Goal: Task Accomplishment & Management: Manage account settings

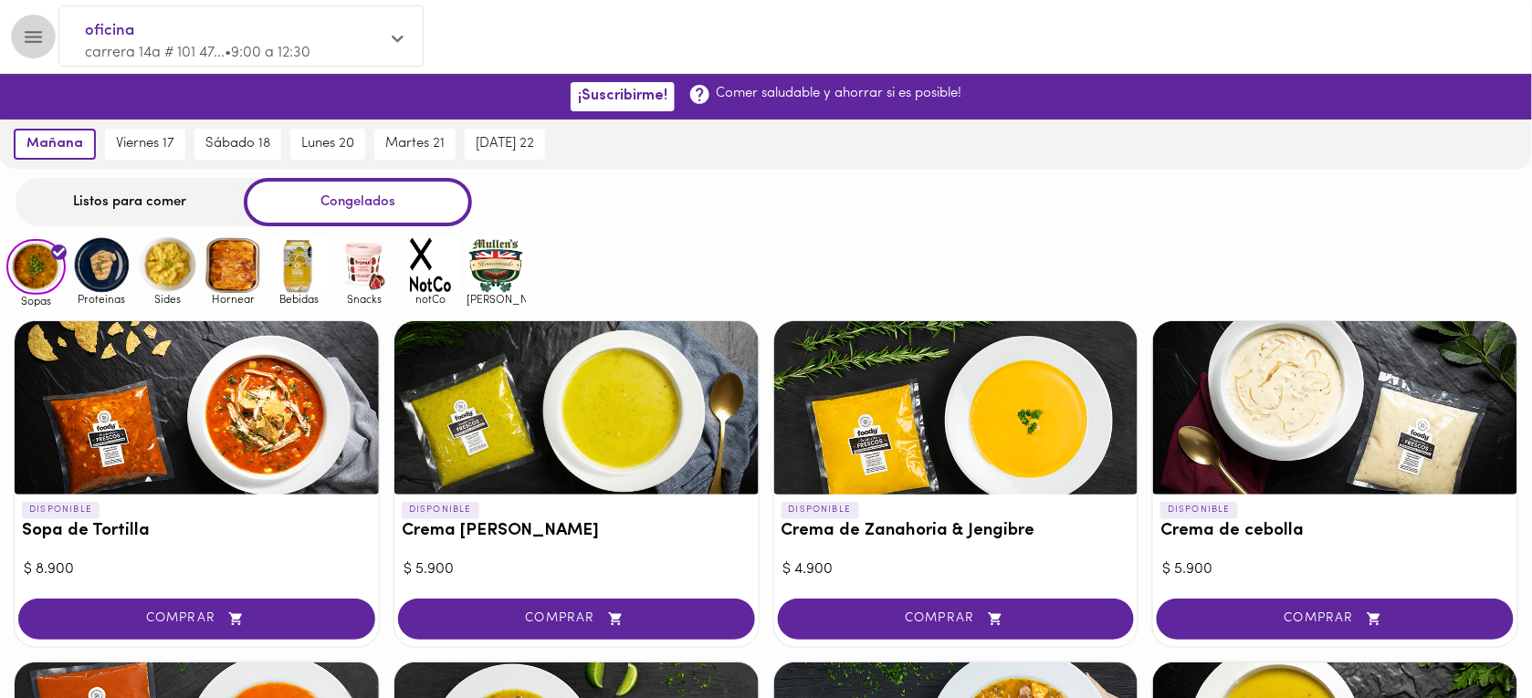
click at [39, 56] on button "Menu" at bounding box center [33, 37] width 45 height 45
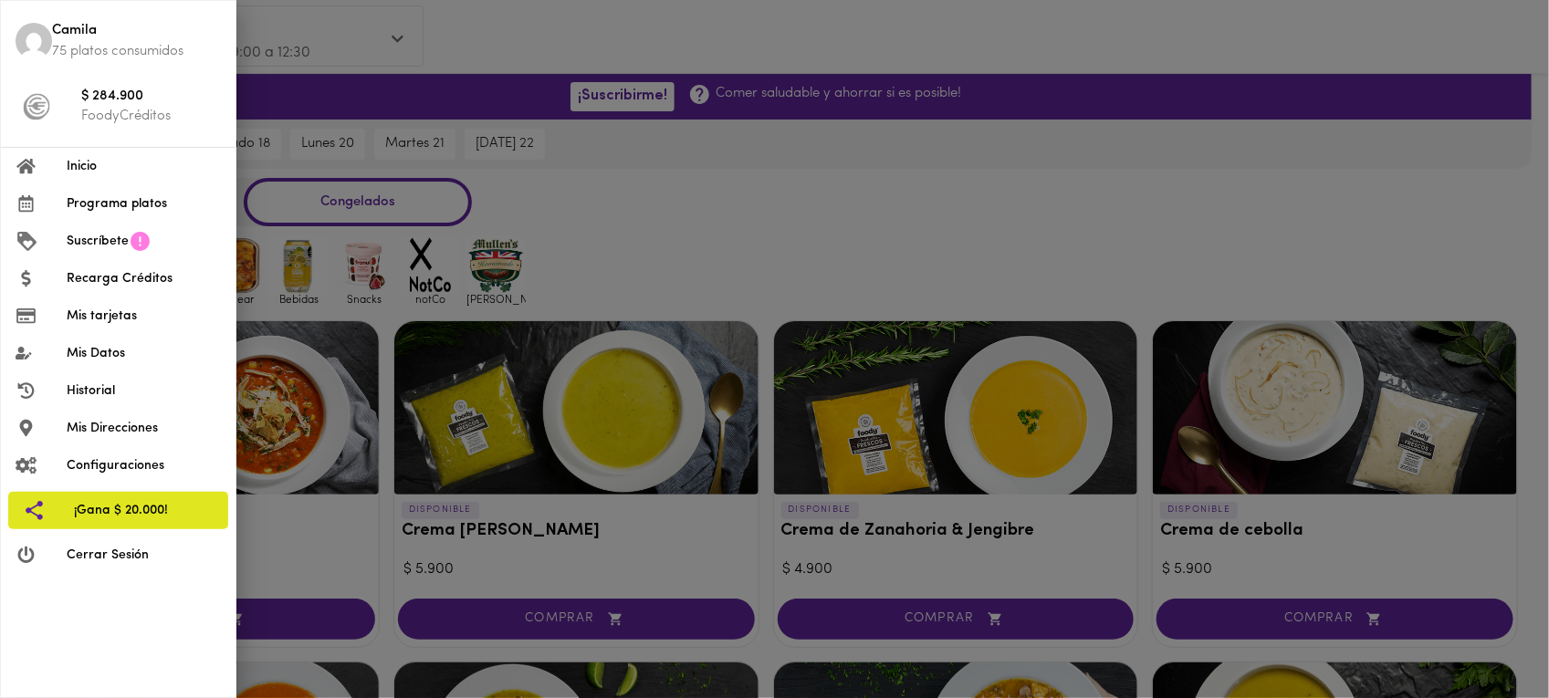
click at [57, 56] on p "75 platos consumidos" at bounding box center [136, 51] width 169 height 19
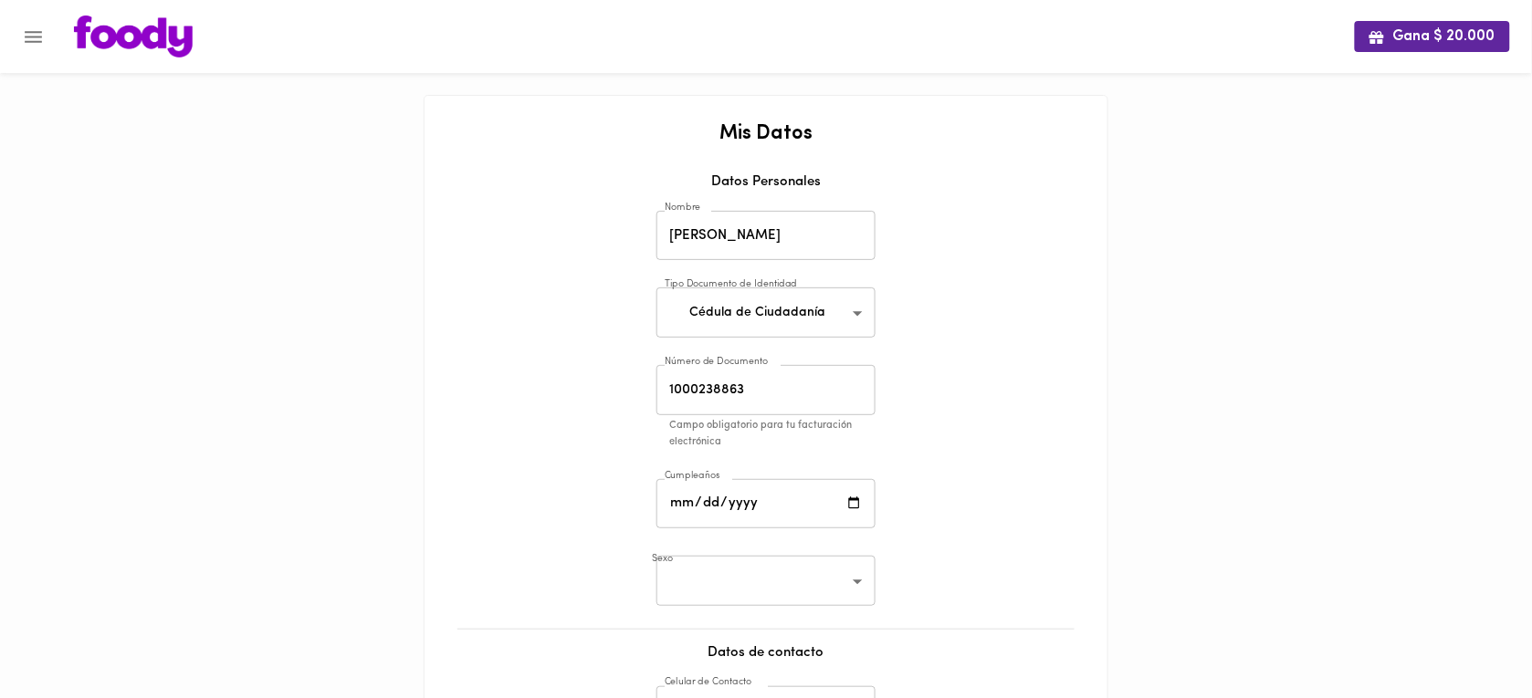
click at [979, 205] on div "Mis Datos Datos Personales Nombre [PERSON_NAME] Nombre Tipo Documento de Identi…" at bounding box center [766, 547] width 646 height 849
click at [1070, 267] on div "Mis Datos Datos Personales Nombre [PERSON_NAME] Nombre Tipo Documento de Identi…" at bounding box center [766, 547] width 646 height 849
click at [1019, 228] on div "Mis Datos Datos Personales Nombre [PERSON_NAME] Nombre Tipo Documento de Identi…" at bounding box center [766, 547] width 646 height 849
click at [26, 37] on icon "Menu" at bounding box center [33, 37] width 23 height 23
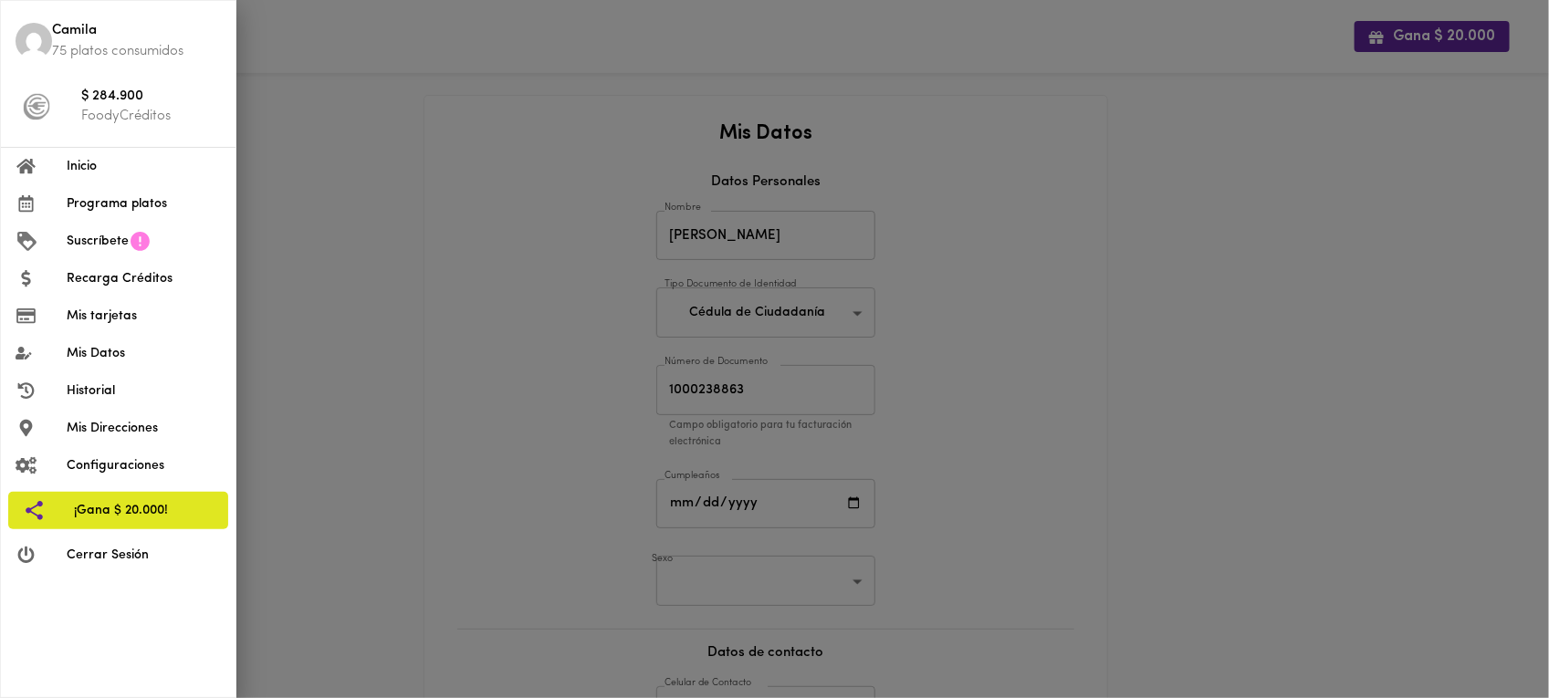
click at [121, 350] on span "Mis Datos" at bounding box center [144, 353] width 154 height 19
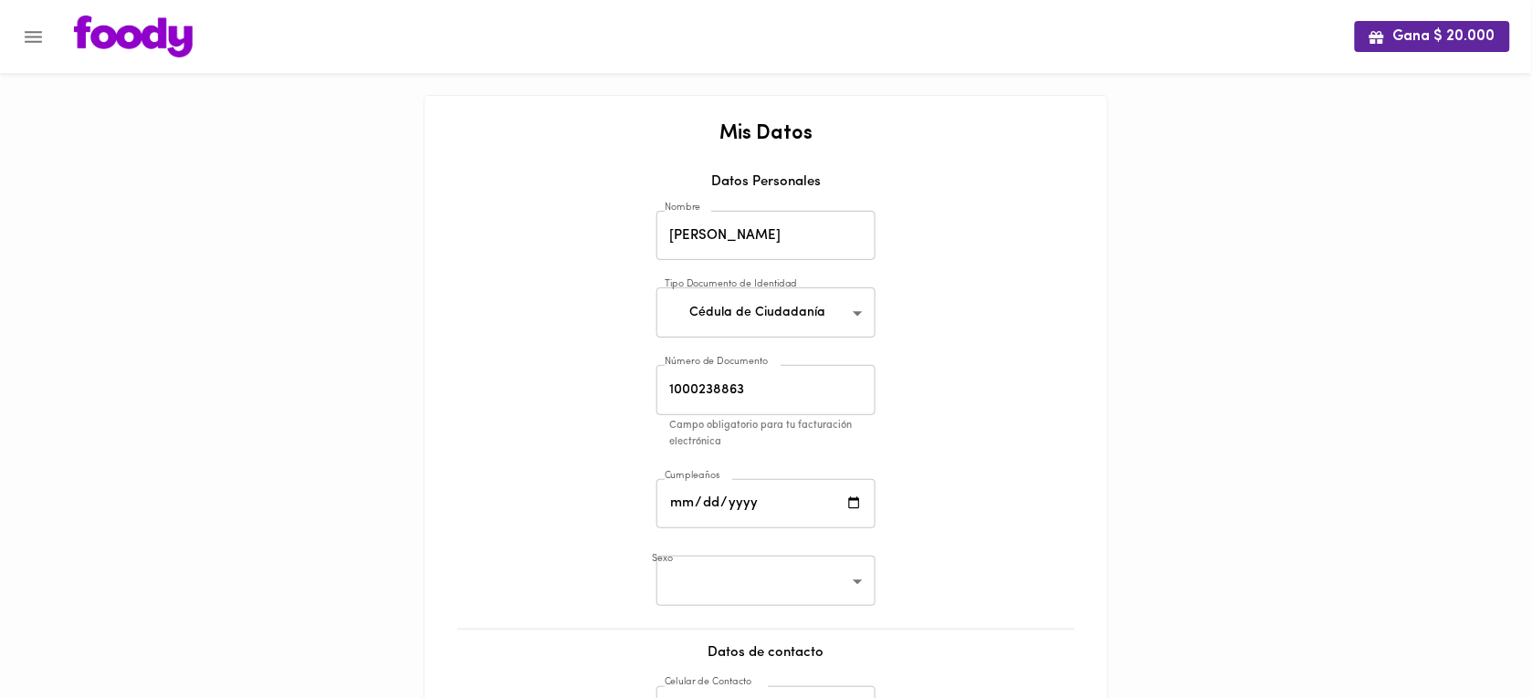
click at [20, 37] on button "Menu" at bounding box center [33, 37] width 45 height 45
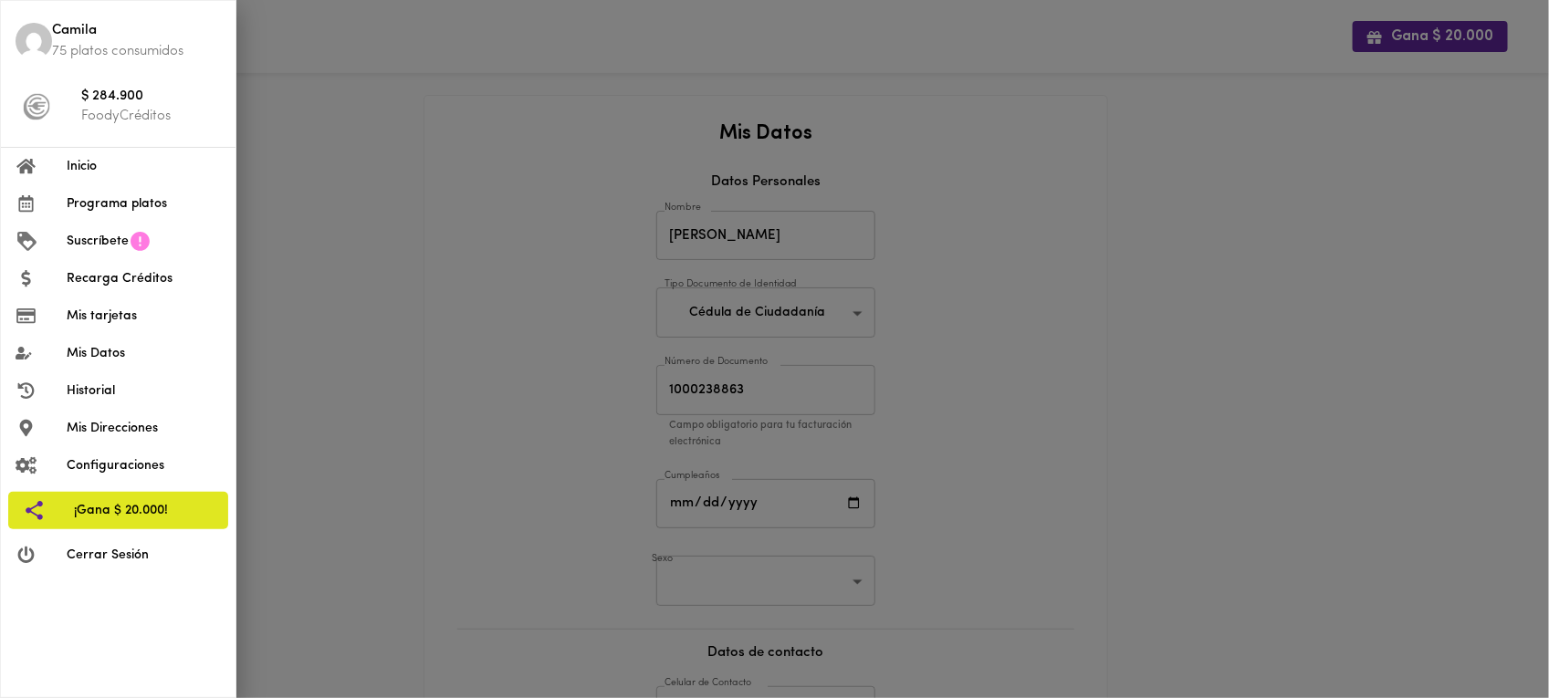
click at [132, 466] on span "Configuraciones" at bounding box center [144, 465] width 154 height 19
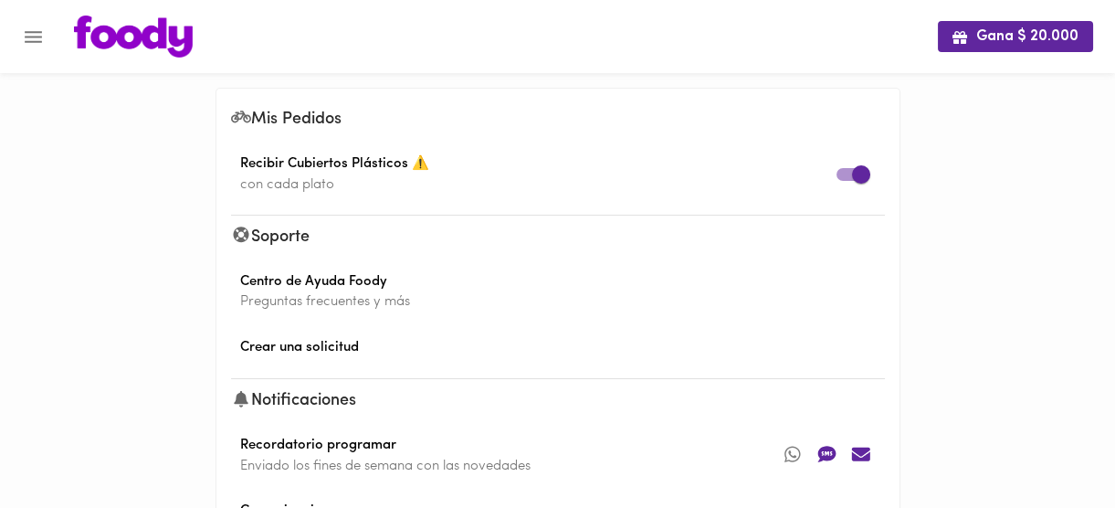
click at [40, 40] on icon "Menu" at bounding box center [33, 37] width 17 height 12
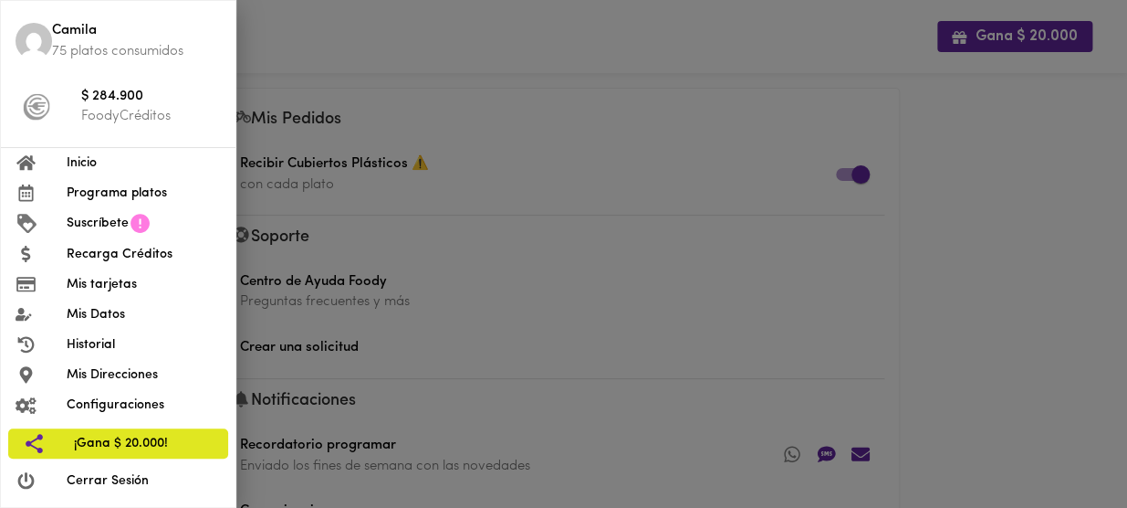
click at [31, 41] on img at bounding box center [34, 41] width 37 height 37
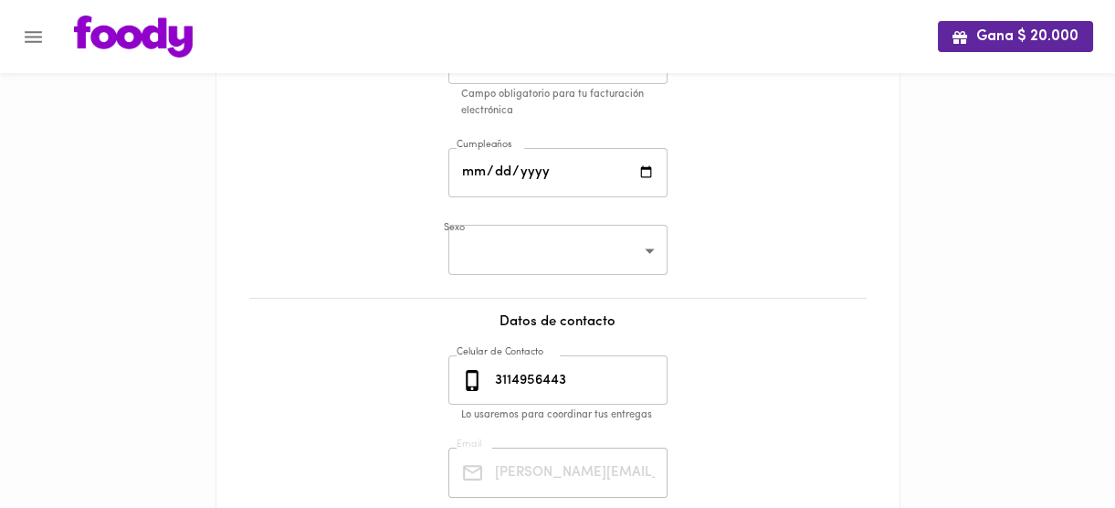
scroll to position [498, 0]
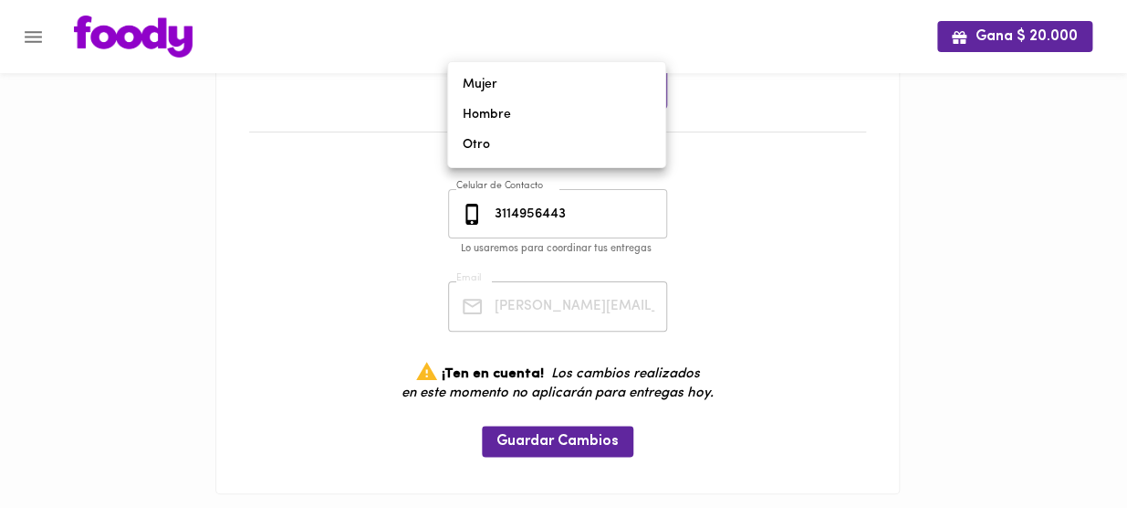
click at [643, 105] on body "Gana $ 20.000 Mis Datos Datos Personales Nombre [PERSON_NAME] Nombre Tipo Docum…" at bounding box center [563, 20] width 1127 height 1037
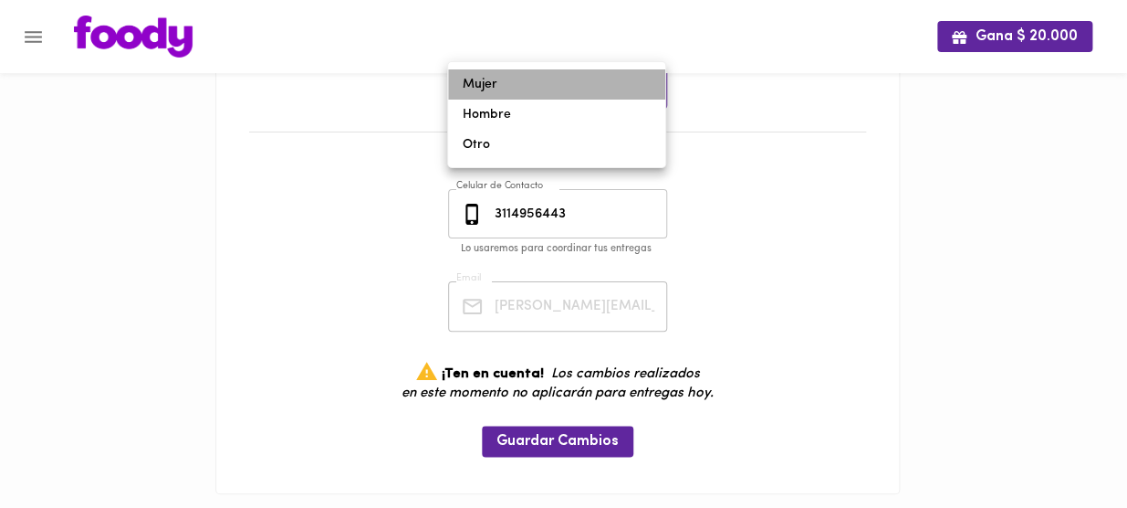
click at [479, 88] on li "Mujer" at bounding box center [556, 84] width 217 height 30
type input "[DEMOGRAPHIC_DATA]"
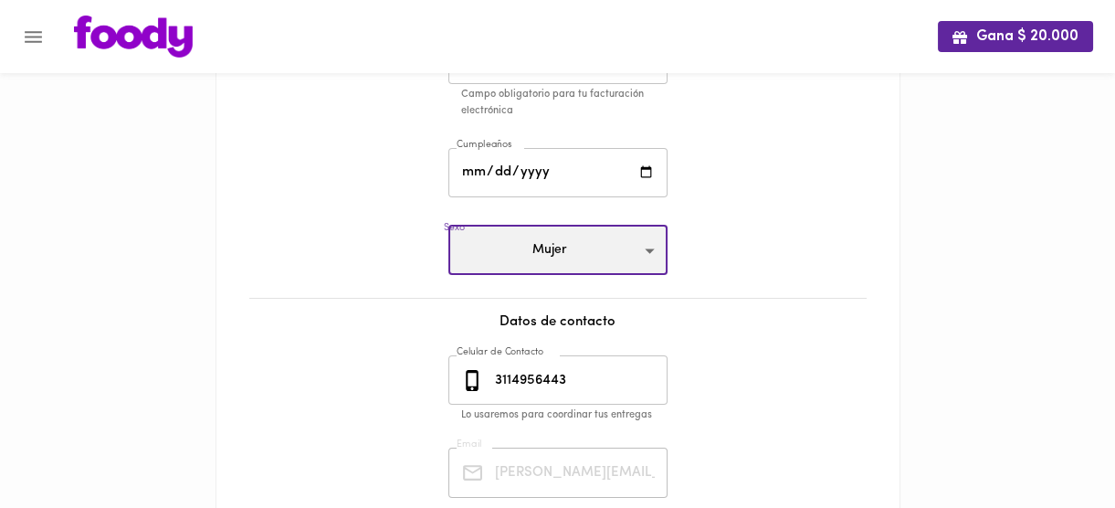
scroll to position [165, 0]
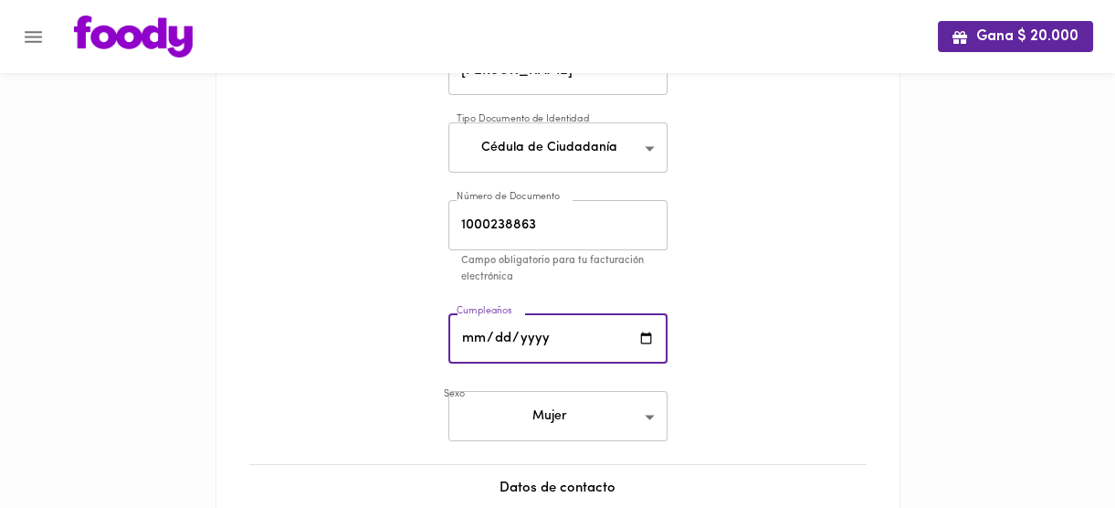
click at [651, 320] on input "date" at bounding box center [557, 339] width 219 height 50
click at [645, 335] on input "date" at bounding box center [557, 339] width 219 height 50
type input "[DATE]"
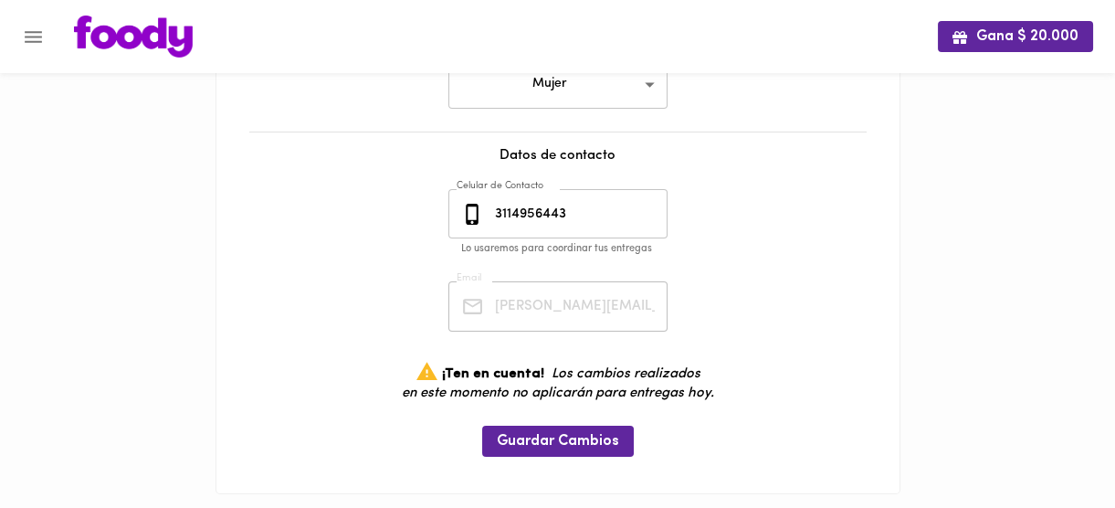
scroll to position [526, 0]
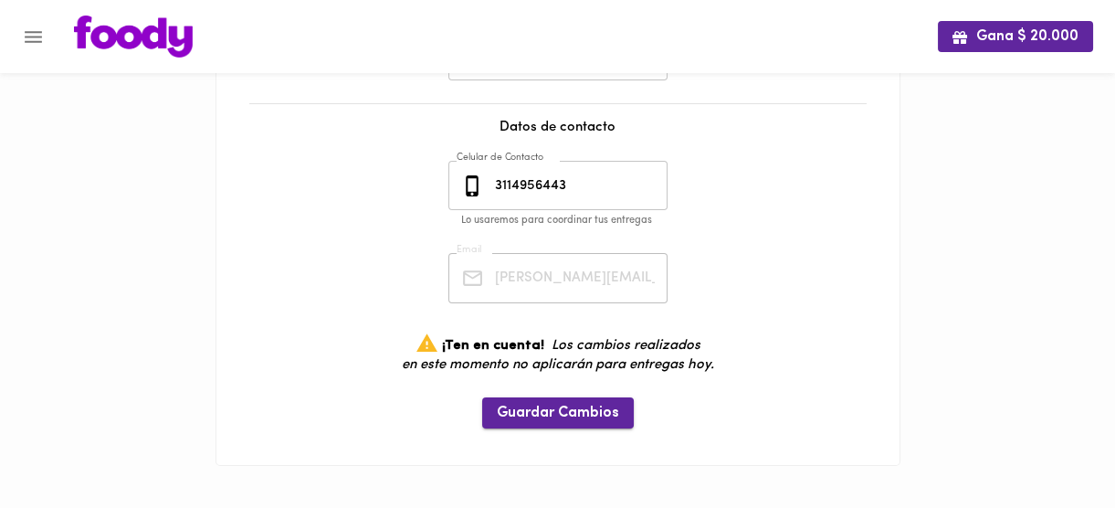
click at [603, 404] on span "Guardar Cambios" at bounding box center [558, 412] width 122 height 17
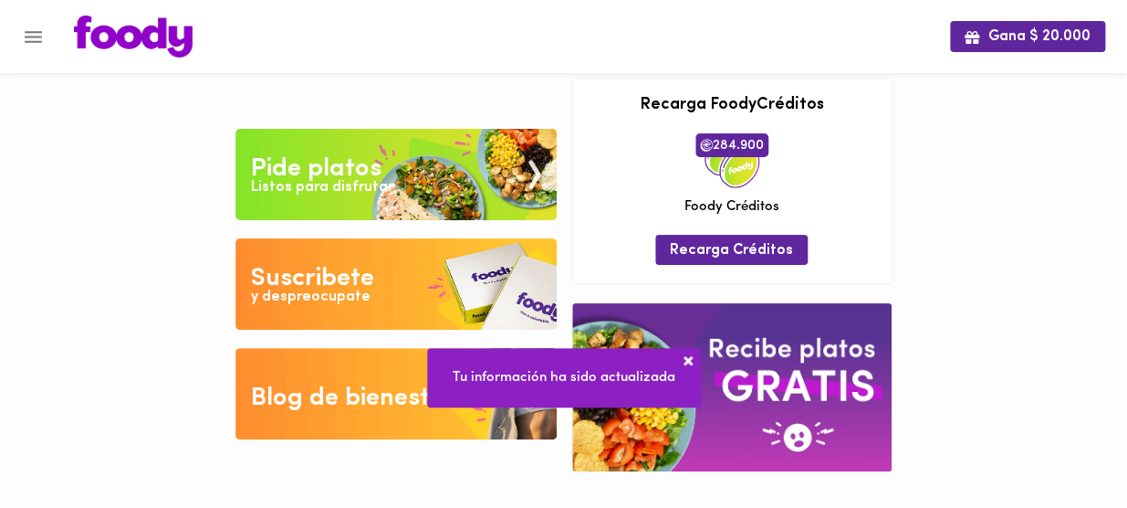
click at [955, 164] on div "Gana $ 20.000 Tu pago contraentrega por $- está pendiente , programa un plato p…" at bounding box center [563, 249] width 1127 height 499
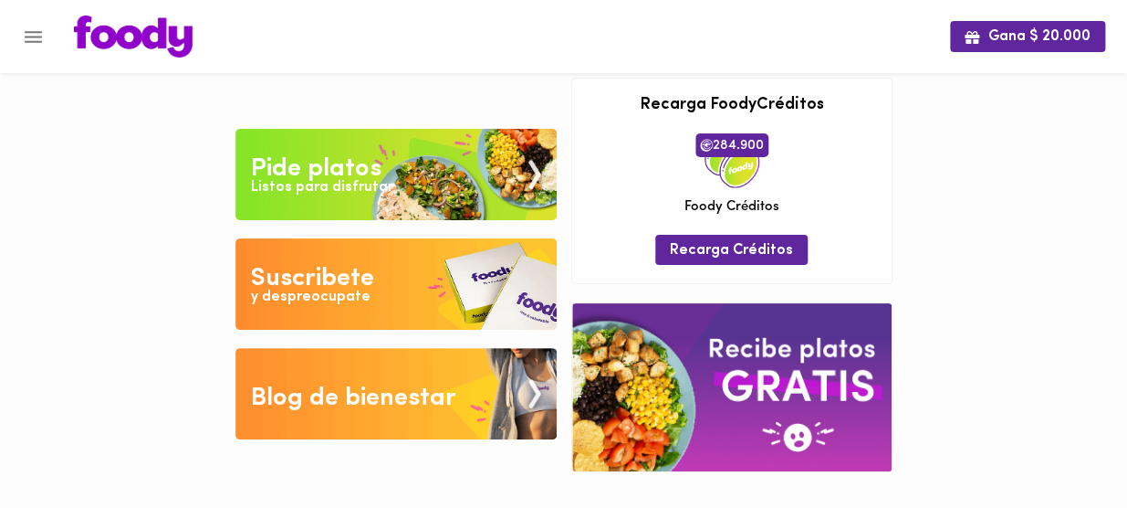
click at [942, 181] on div "Gana $ 20.000 Tu pago contraentrega por $- está pendiente , programa un plato p…" at bounding box center [563, 249] width 1127 height 499
click at [17, 29] on div at bounding box center [9, 254] width 18 height 508
click at [26, 31] on icon "Menu" at bounding box center [33, 37] width 17 height 12
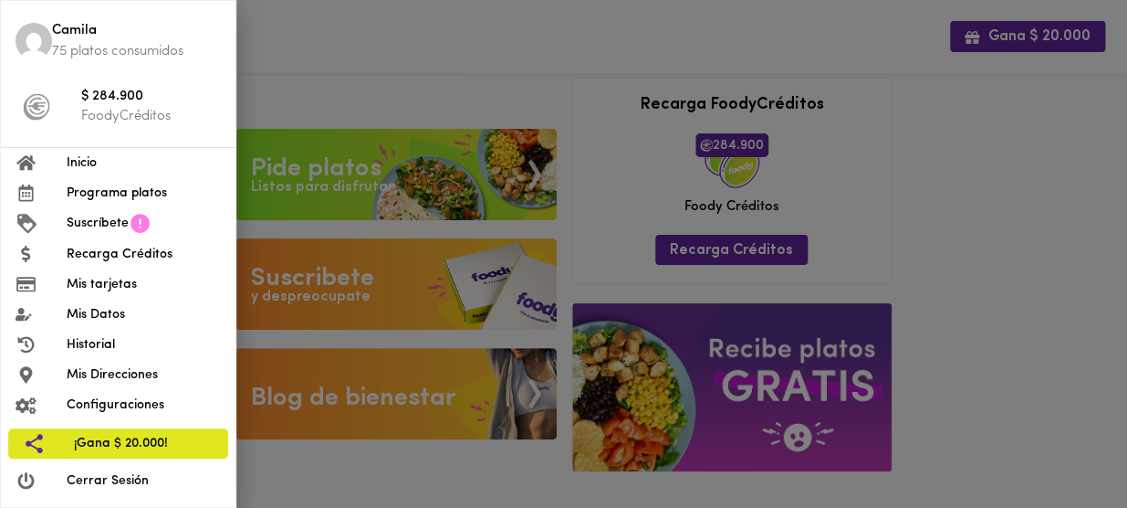
click at [71, 42] on p "75 platos consumidos" at bounding box center [136, 51] width 169 height 19
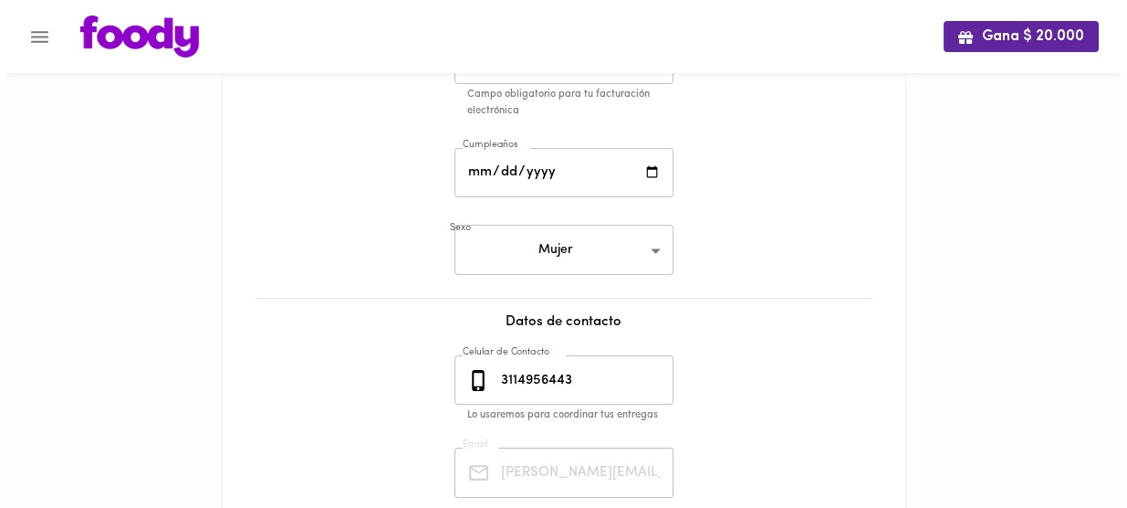
scroll to position [526, 0]
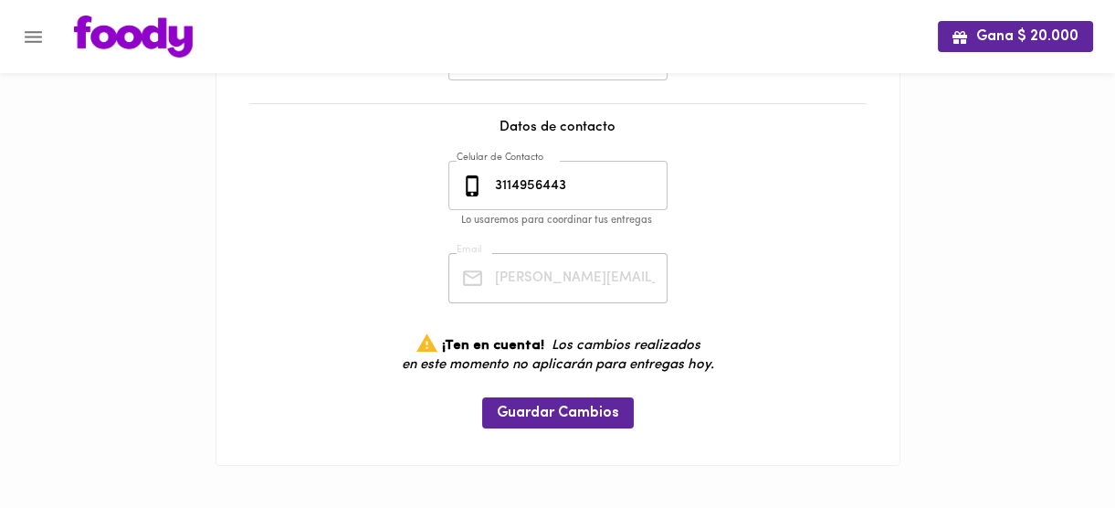
drag, startPoint x: 255, startPoint y: 199, endPoint x: 95, endPoint y: 60, distance: 211.6
click at [255, 197] on div "Mis Datos Datos Personales Nombre [PERSON_NAME] Nombre Tipo Documento de Identi…" at bounding box center [558, 21] width 646 height 849
click at [34, 26] on icon "Menu" at bounding box center [33, 37] width 23 height 23
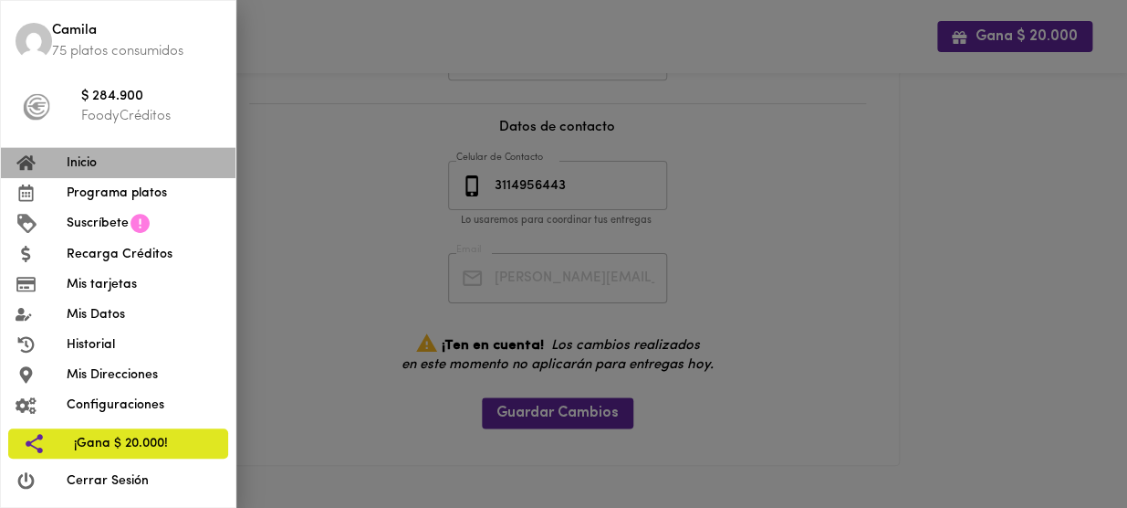
click at [105, 158] on span "Inicio" at bounding box center [144, 162] width 154 height 19
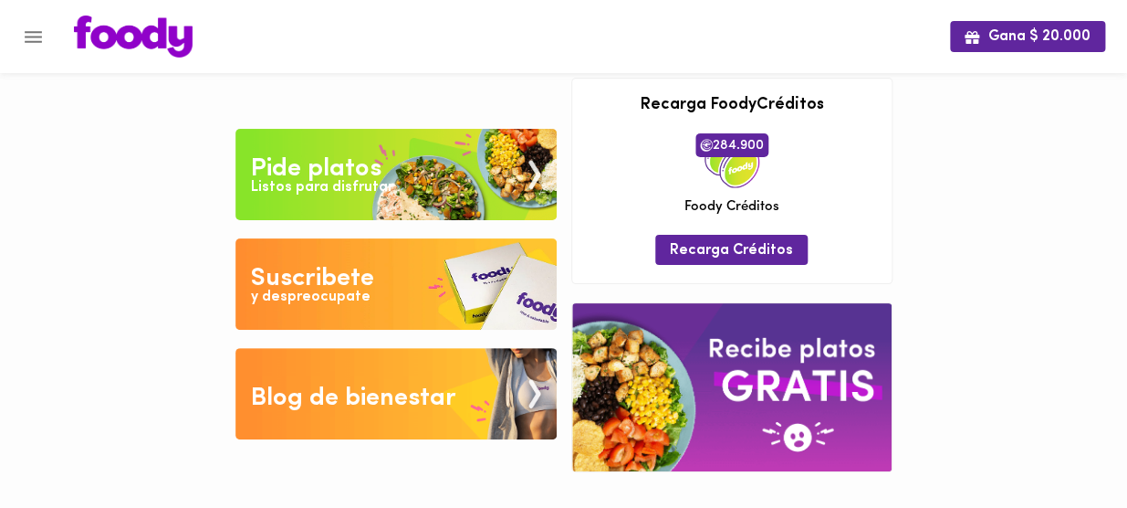
click at [28, 28] on icon "Menu" at bounding box center [33, 37] width 23 height 23
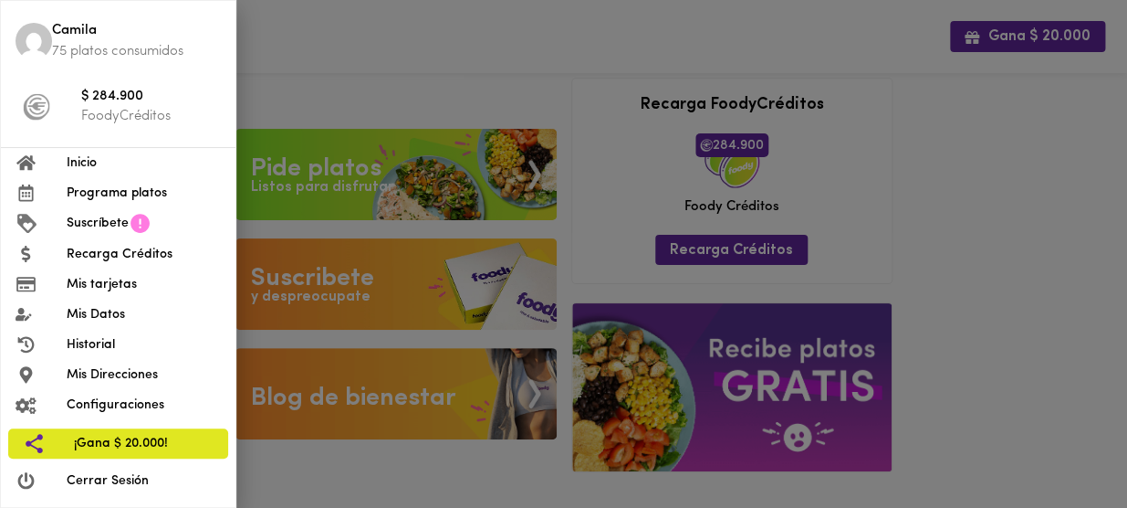
click at [92, 405] on span "Configuraciones" at bounding box center [144, 404] width 154 height 19
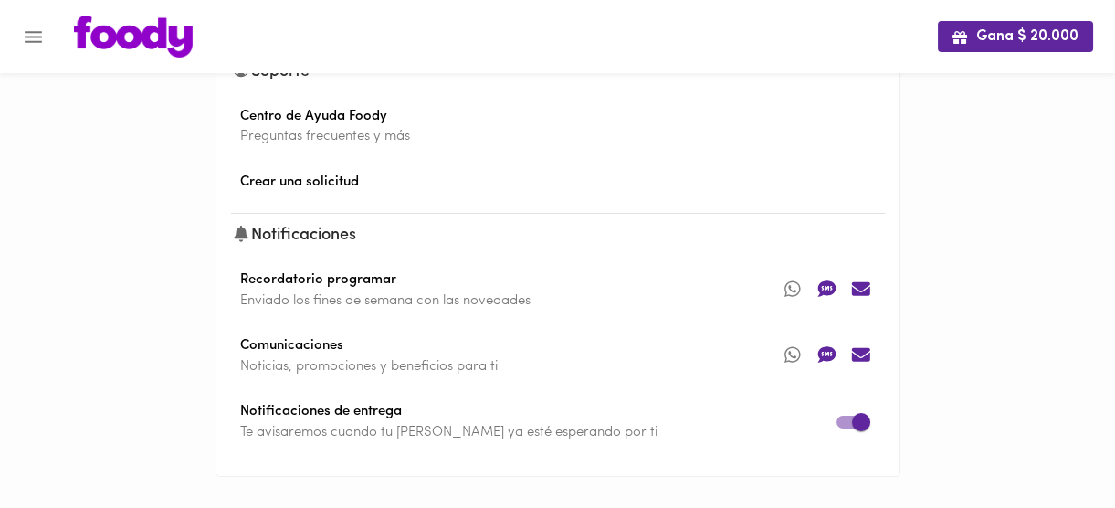
scroll to position [188, 0]
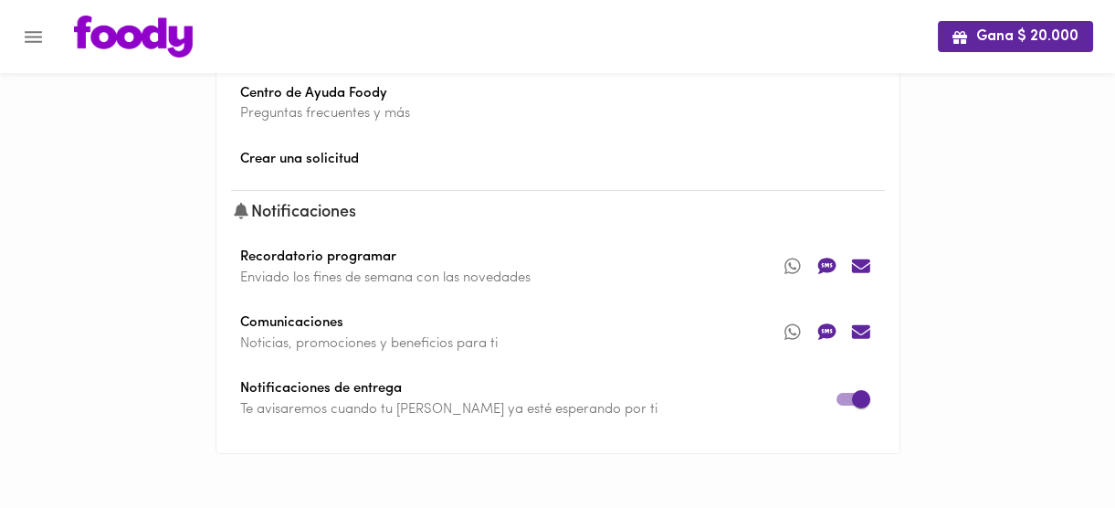
drag, startPoint x: 181, startPoint y: 139, endPoint x: 156, endPoint y: 101, distance: 44.8
click at [182, 137] on div "Gana $ 20.000 Mis Pedidos Recibir Cubiertos Plásticos ⚠️ con cada plato Soporte…" at bounding box center [557, 160] width 1115 height 697
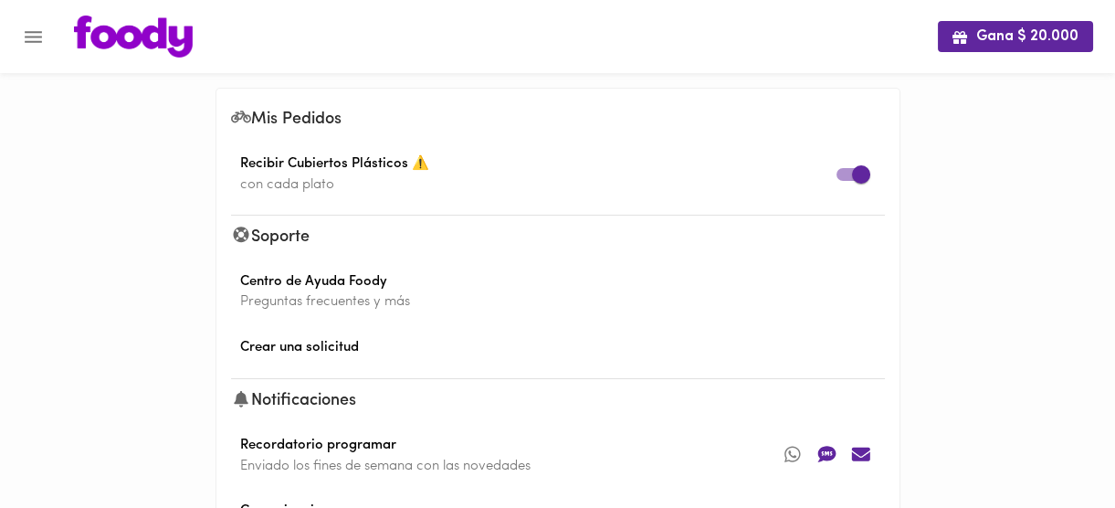
click at [34, 44] on icon "Menu" at bounding box center [33, 37] width 23 height 23
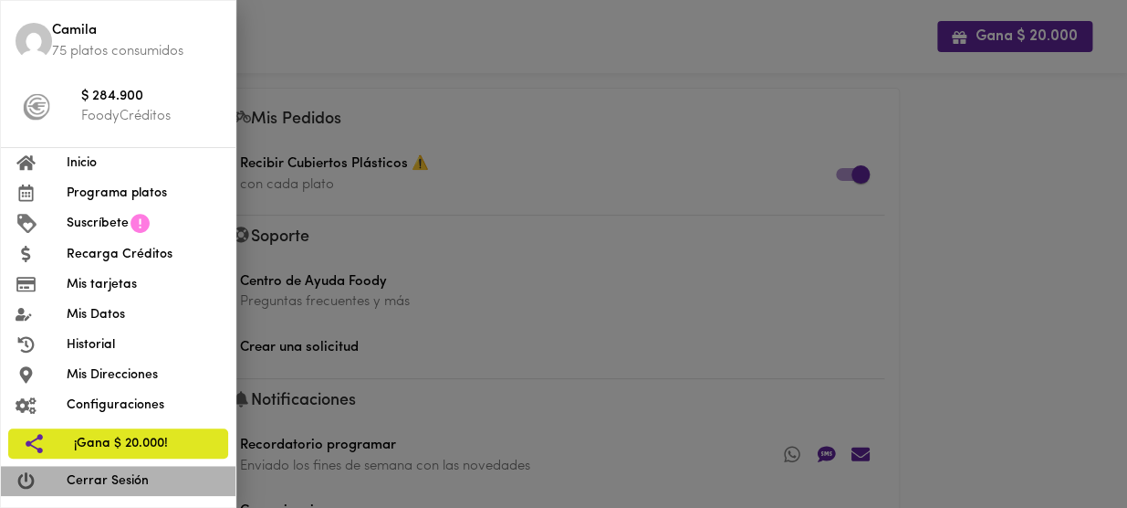
click at [107, 477] on span "Cerrar Sesión" at bounding box center [144, 480] width 154 height 19
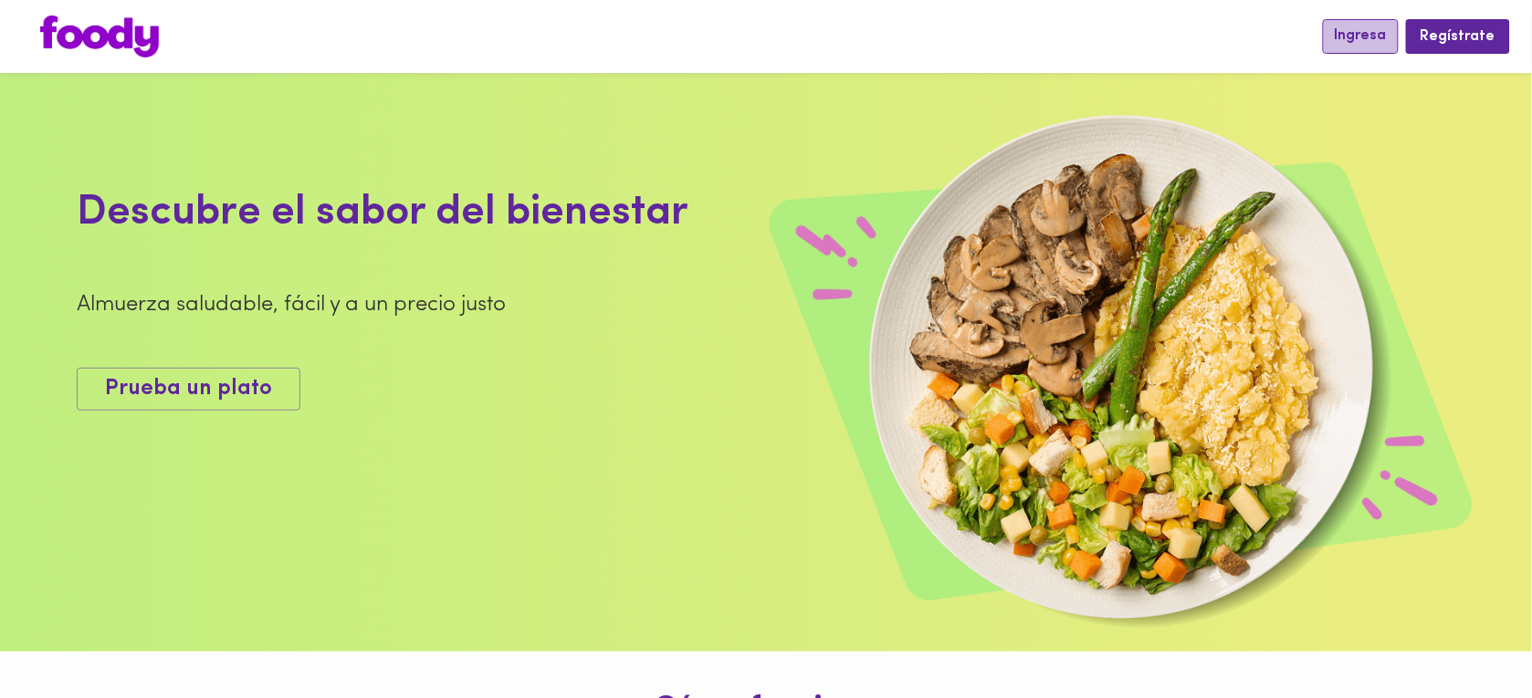
click at [1362, 35] on span "Ingresa" at bounding box center [1361, 35] width 52 height 17
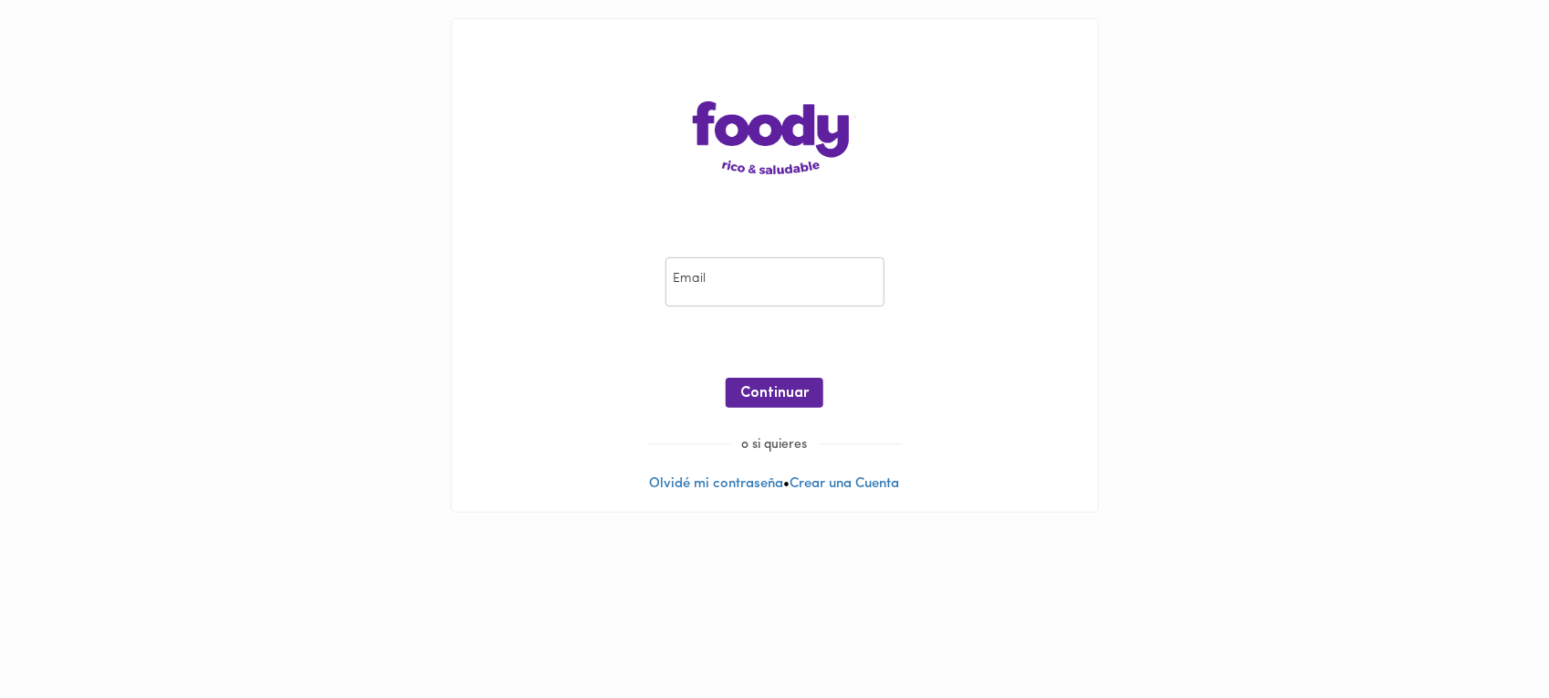
click at [723, 281] on input "email" at bounding box center [775, 282] width 219 height 50
type input "[PERSON_NAME][EMAIL_ADDRESS][PERSON_NAME][DOMAIN_NAME]"
click at [782, 381] on button "Continuar" at bounding box center [775, 393] width 98 height 30
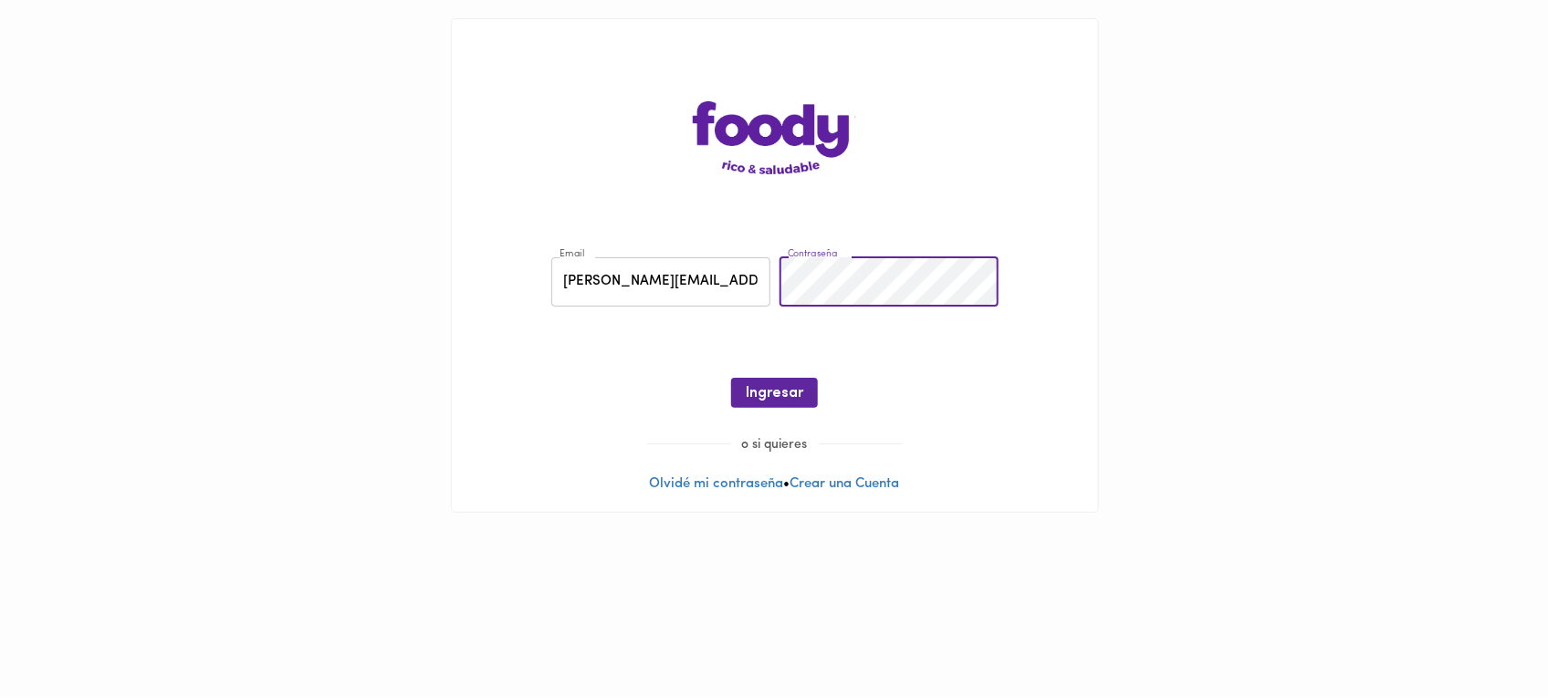
click at [777, 276] on div "Contraseña Contraseña" at bounding box center [889, 282] width 228 height 59
click at [783, 381] on button "Ingresar" at bounding box center [774, 393] width 87 height 30
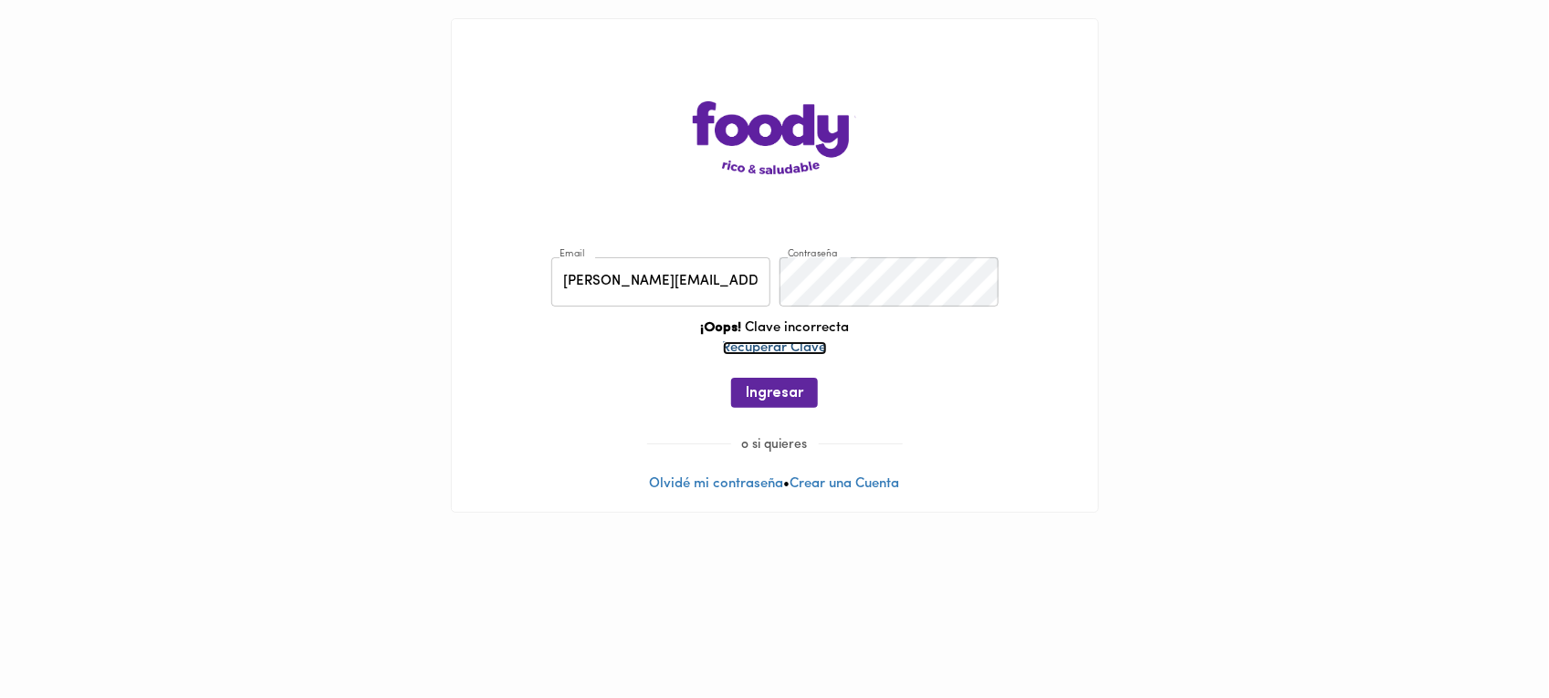
click at [792, 350] on link "Recuperar Clave" at bounding box center [775, 348] width 104 height 14
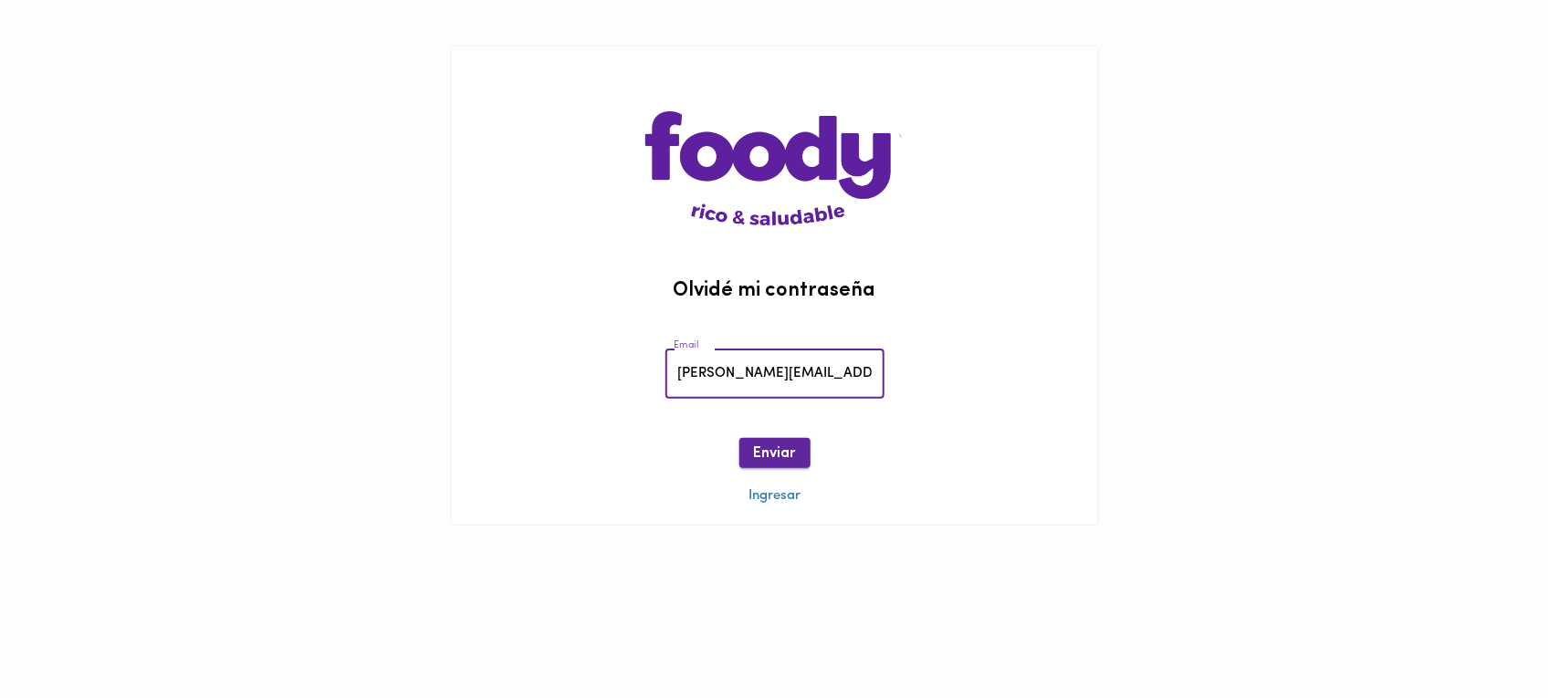
click at [773, 450] on span "Enviar" at bounding box center [775, 454] width 42 height 17
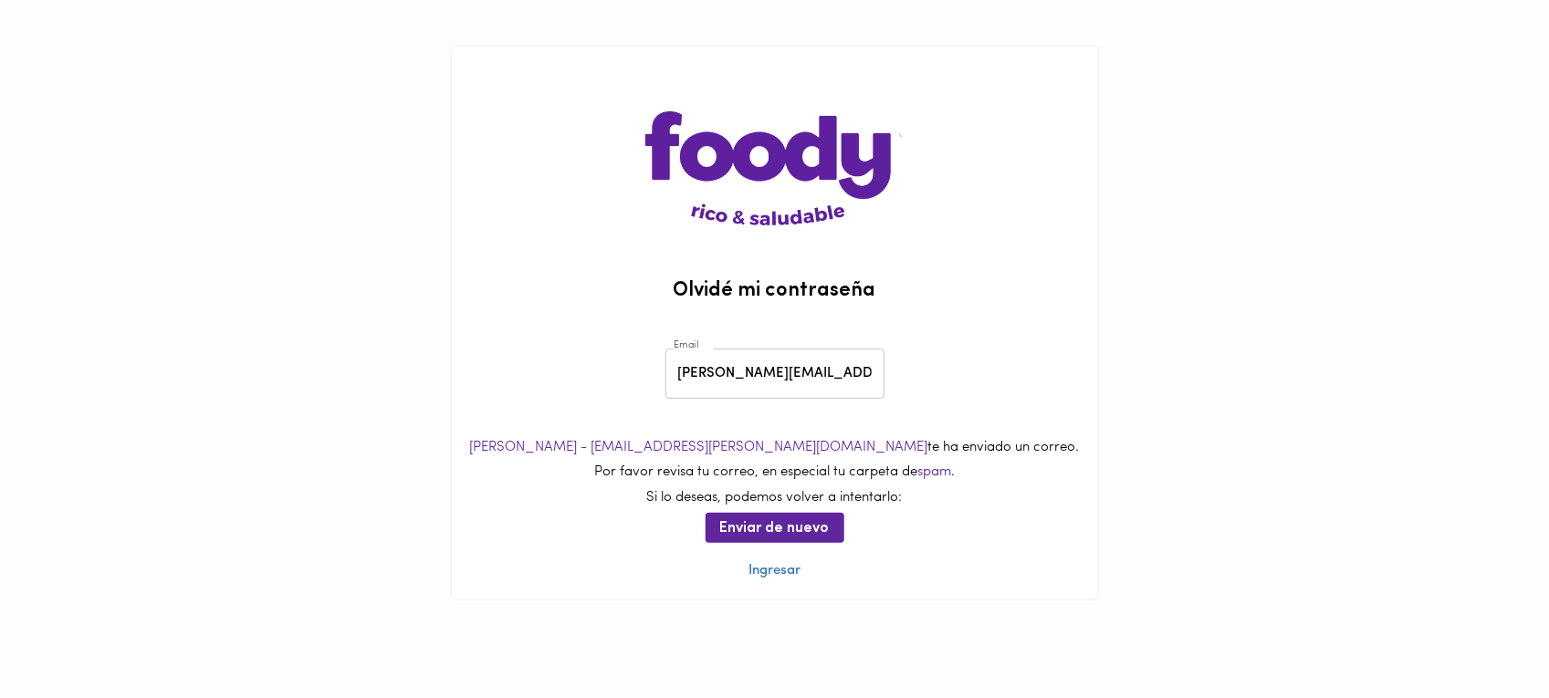
click at [352, 458] on main "Olvidé mi contraseña Email [PERSON_NAME][EMAIL_ADDRESS][PERSON_NAME][DOMAIN_NAM…" at bounding box center [774, 323] width 1549 height 646
click at [781, 520] on span "Enviar de nuevo" at bounding box center [775, 528] width 110 height 17
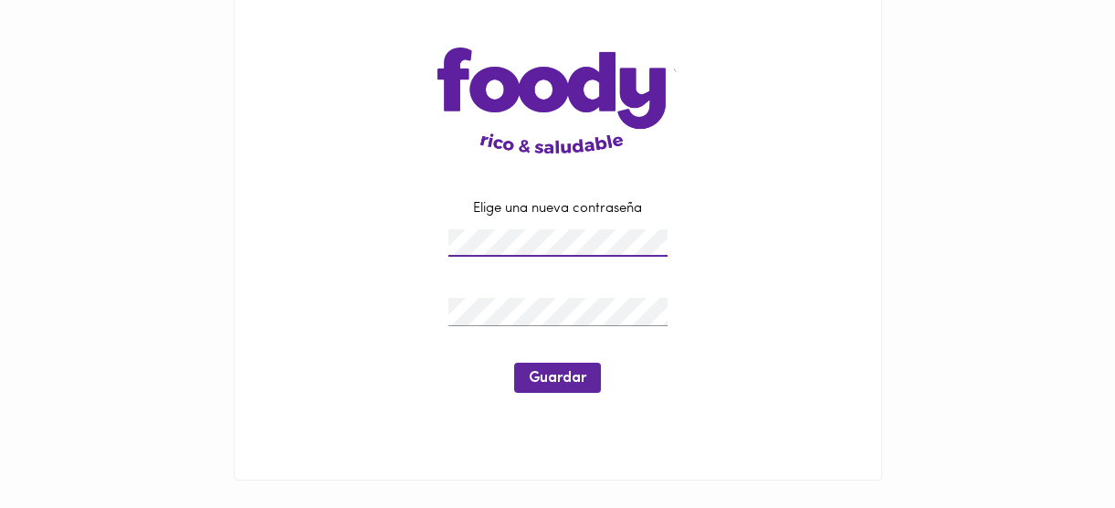
scroll to position [100, 0]
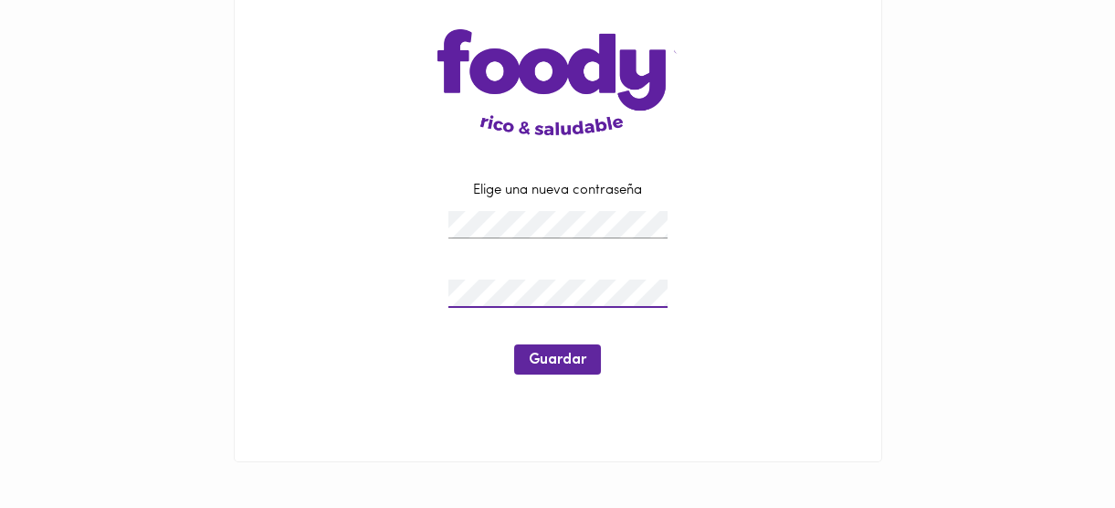
click at [721, 243] on div "Elige una nueva contraseña Guardar" at bounding box center [557, 287] width 509 height 212
click at [751, 280] on div "Elige una nueva contraseña Guardar" at bounding box center [557, 287] width 509 height 212
click at [566, 363] on span "Guardar" at bounding box center [558, 359] width 58 height 17
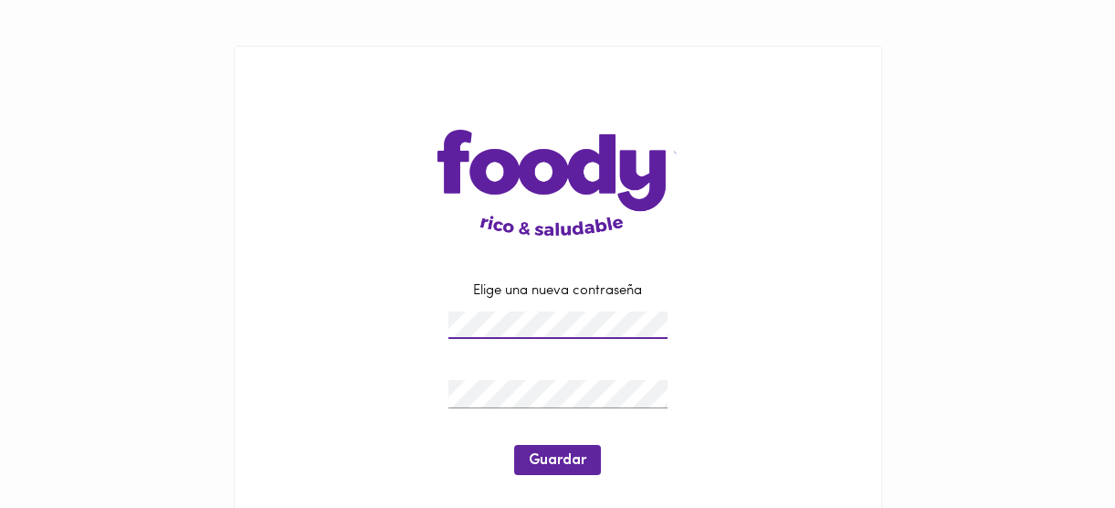
scroll to position [100, 0]
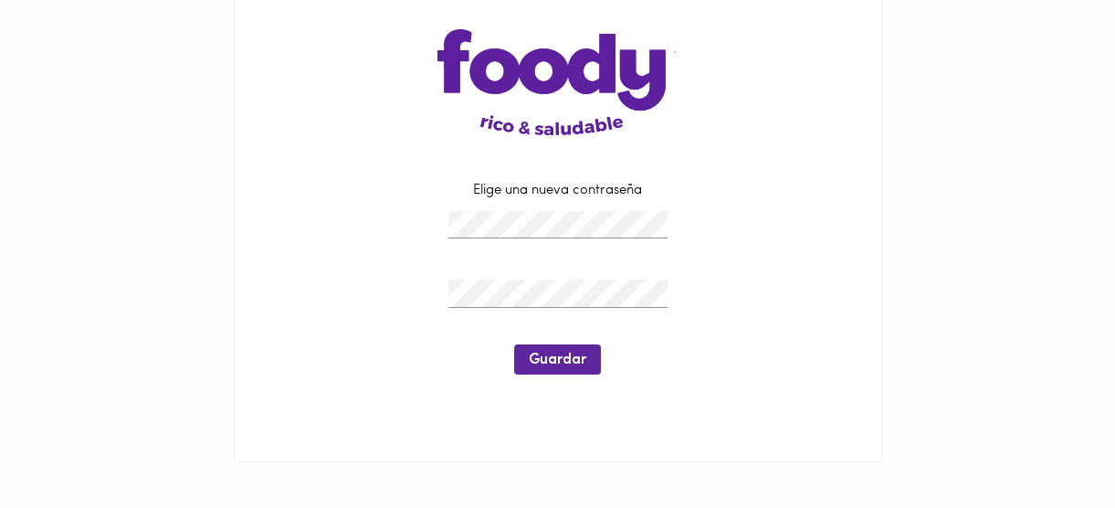
click at [713, 192] on p "Elige una nueva contraseña" at bounding box center [557, 190] width 509 height 19
click at [545, 355] on span "Guardar" at bounding box center [558, 359] width 58 height 17
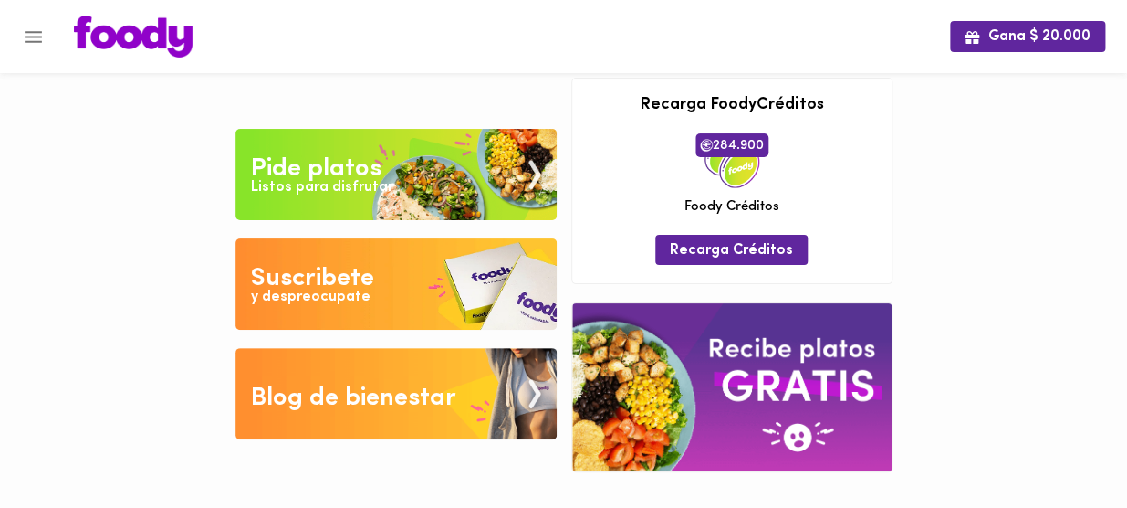
click at [36, 39] on icon "Menu" at bounding box center [33, 37] width 23 height 23
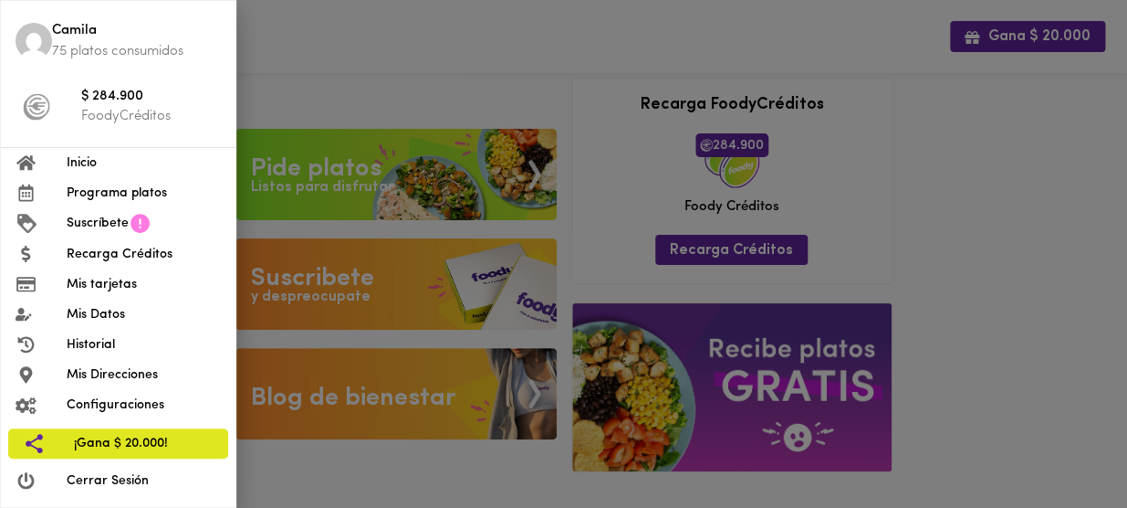
click at [309, 71] on div at bounding box center [563, 254] width 1127 height 508
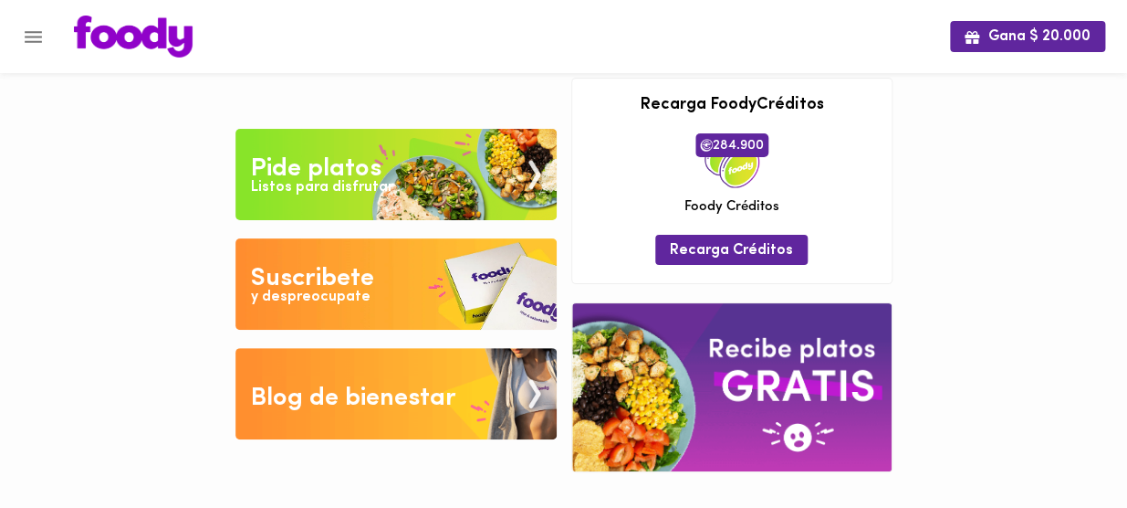
click at [40, 37] on icon "Menu" at bounding box center [33, 37] width 17 height 12
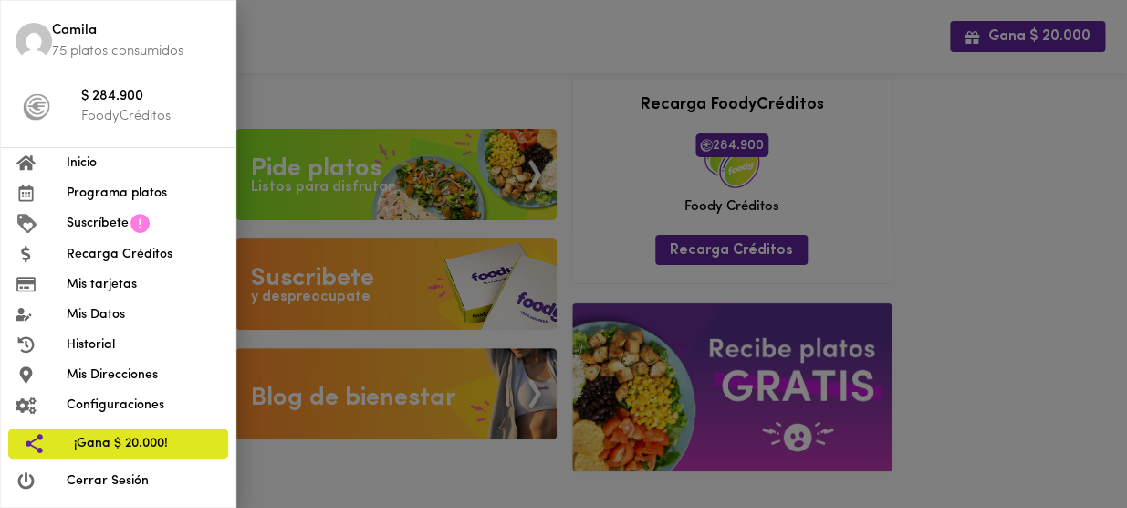
click at [330, 72] on div at bounding box center [563, 254] width 1127 height 508
